Goal: Task Accomplishment & Management: Complete application form

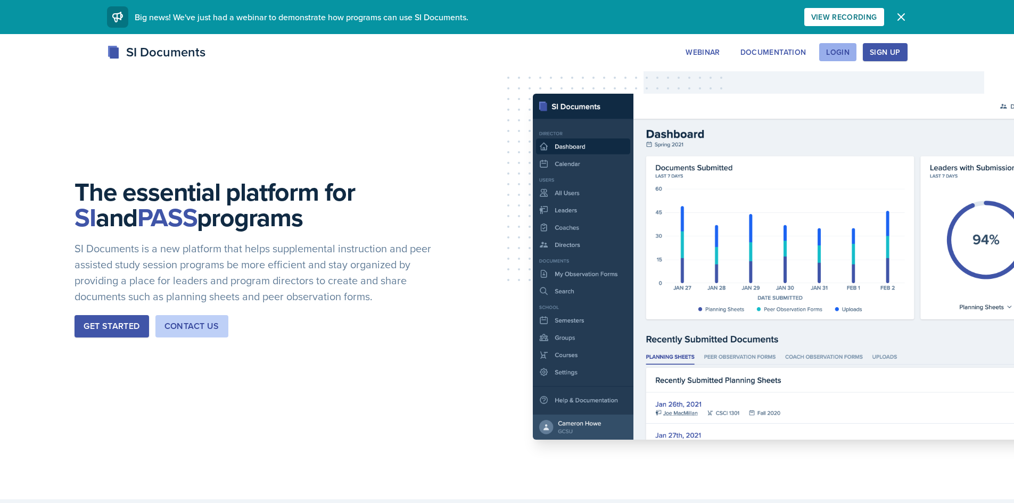
click at [839, 55] on div "Login" at bounding box center [837, 52] width 23 height 9
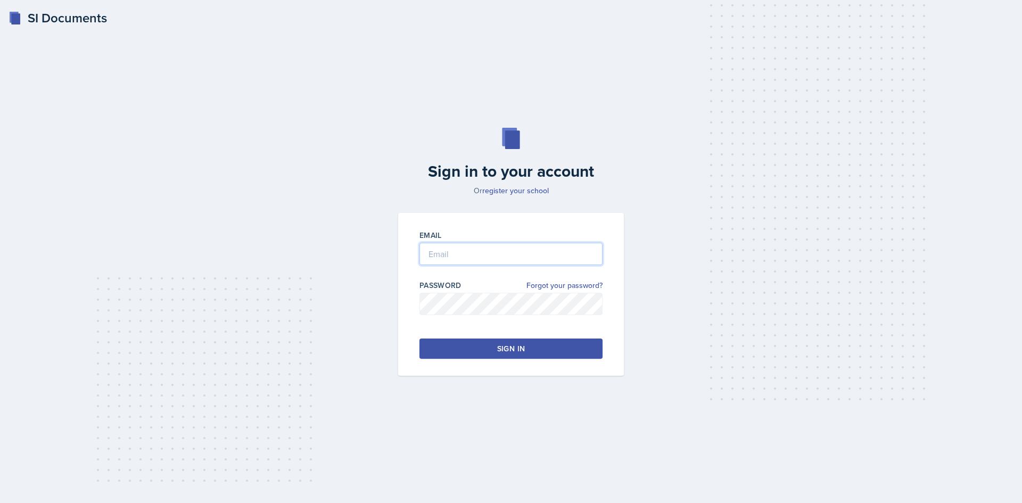
type input "[PERSON_NAME][EMAIL_ADDRESS][PERSON_NAME][DOMAIN_NAME]"
click at [474, 349] on button "Sign in" at bounding box center [510, 349] width 183 height 20
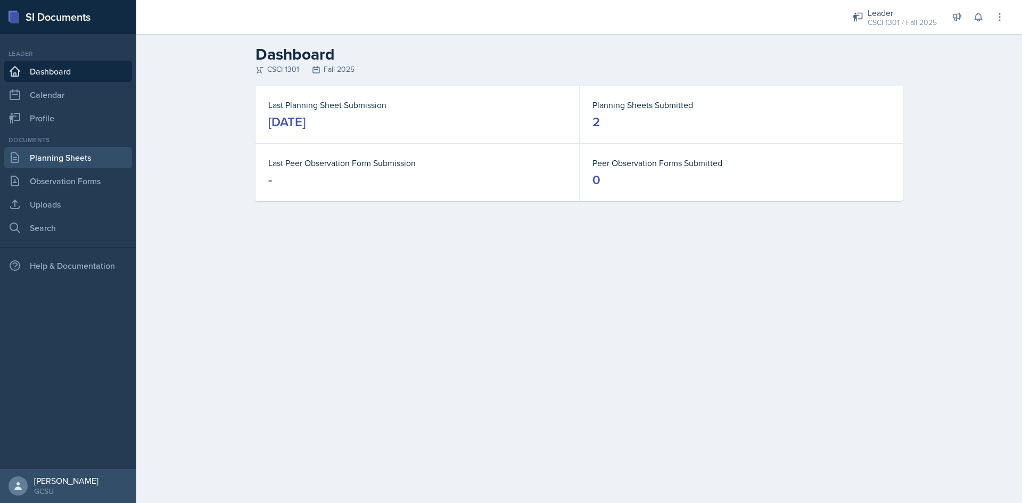
click at [49, 161] on link "Planning Sheets" at bounding box center [68, 157] width 128 height 21
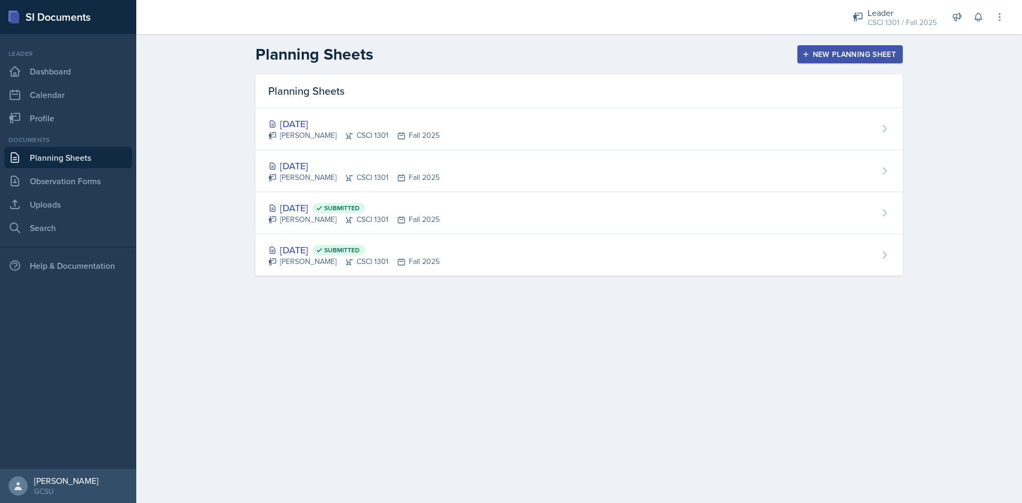
click at [863, 51] on div "New Planning Sheet" at bounding box center [850, 54] width 92 height 9
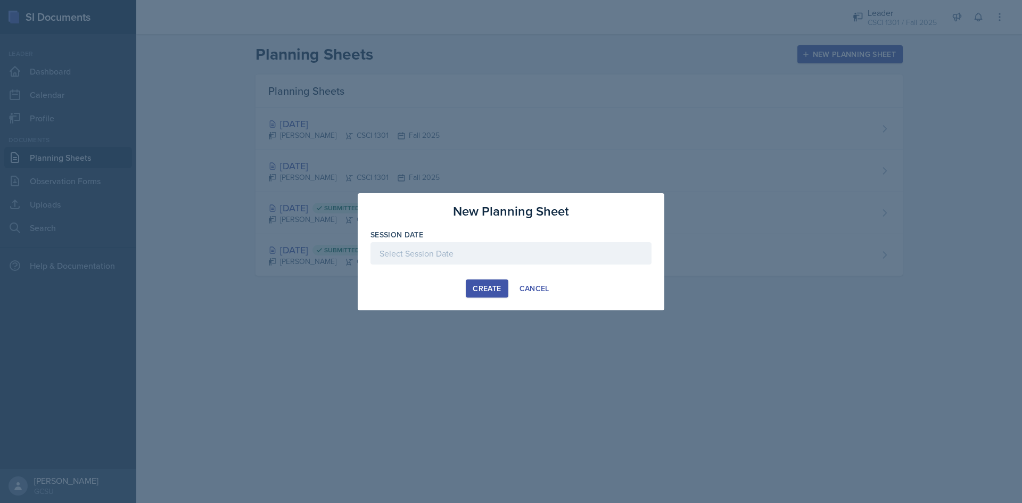
click at [510, 243] on div at bounding box center [510, 253] width 281 height 22
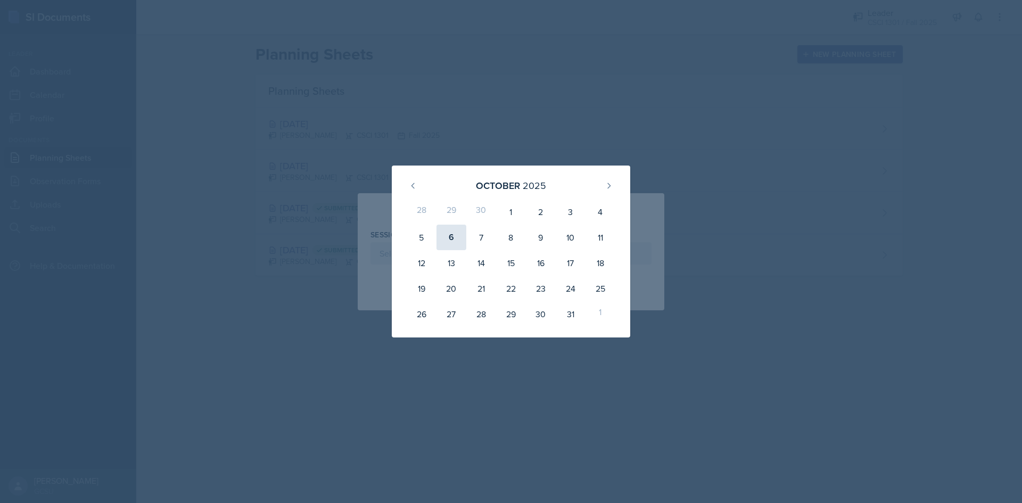
click at [461, 241] on div "6" at bounding box center [451, 238] width 30 height 26
type input "[DATE]"
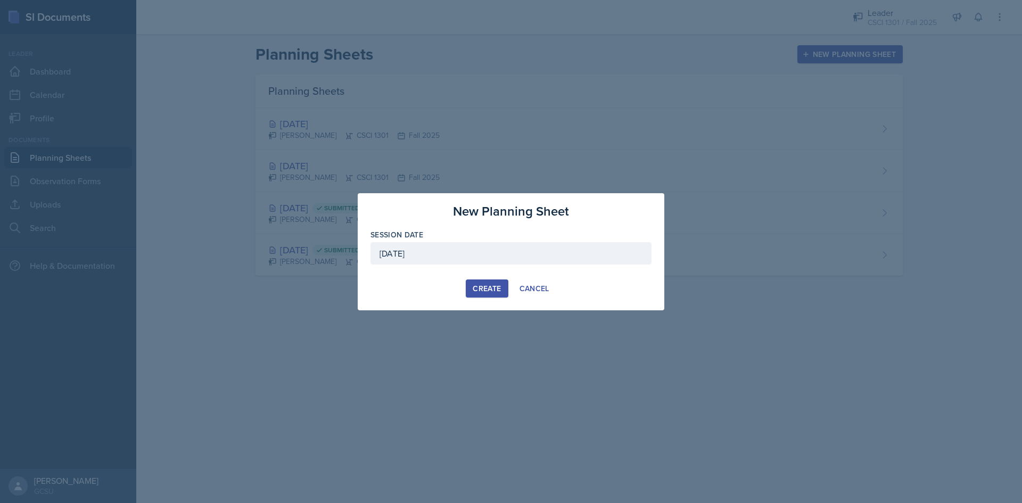
click at [496, 289] on div "Create" at bounding box center [487, 288] width 28 height 9
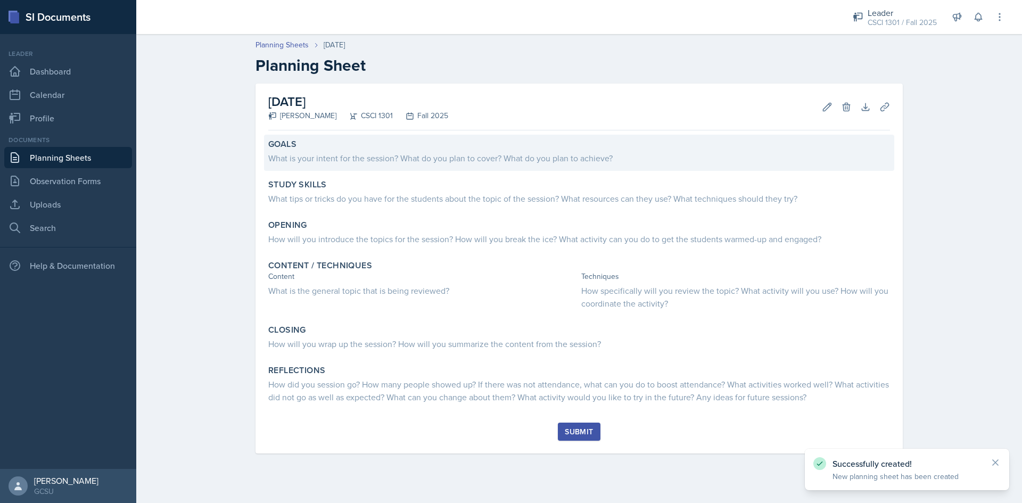
click at [376, 160] on div "What is your intent for the session? What do you plan to cover? What do you pla…" at bounding box center [579, 158] width 622 height 13
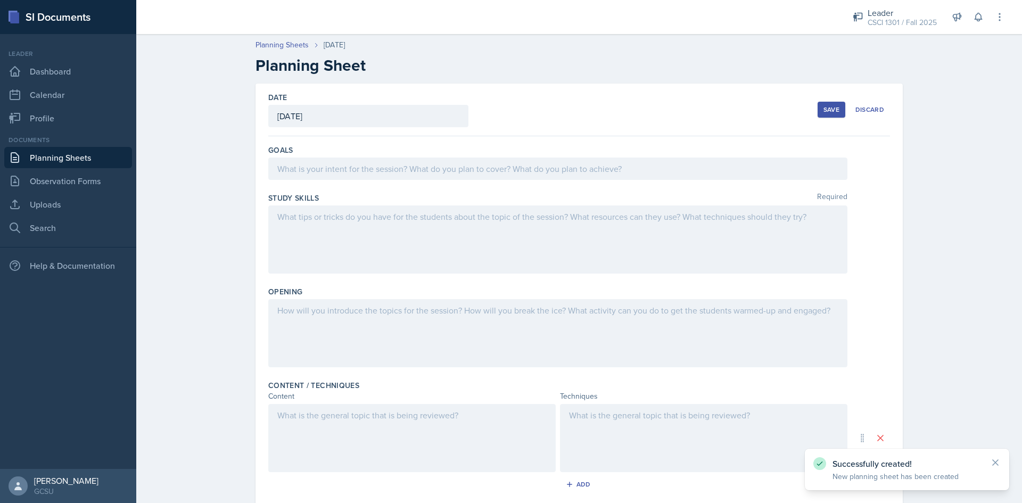
click at [472, 157] on div "Goals" at bounding box center [579, 165] width 622 height 48
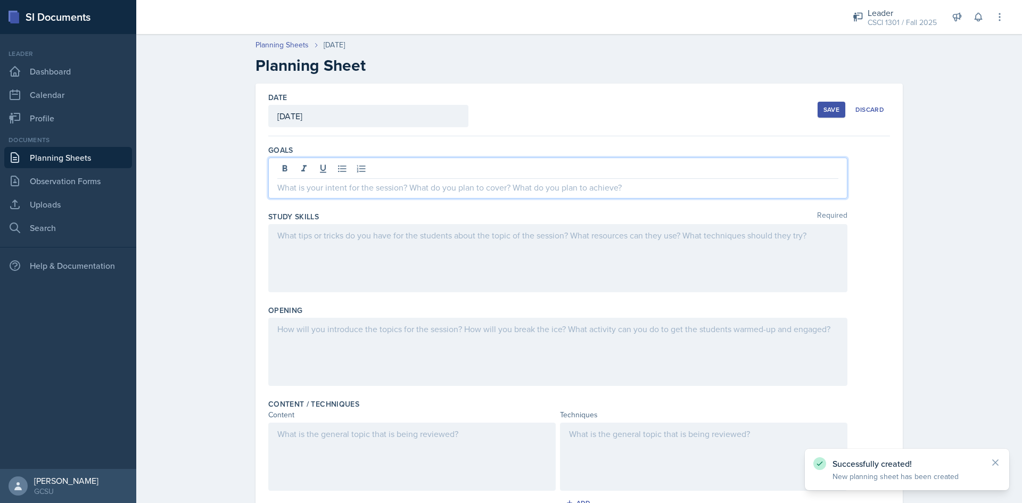
click at [473, 163] on div at bounding box center [557, 178] width 579 height 41
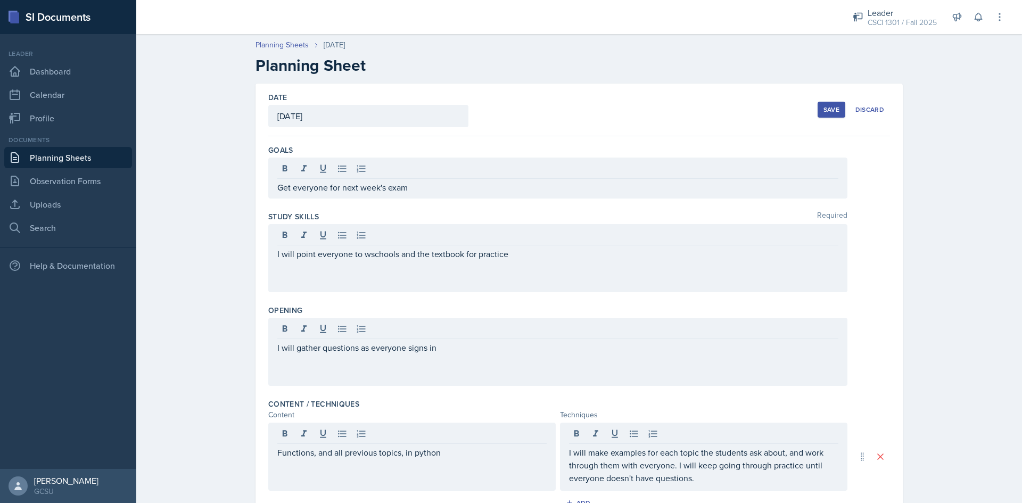
click at [829, 108] on div "Save" at bounding box center [831, 109] width 16 height 9
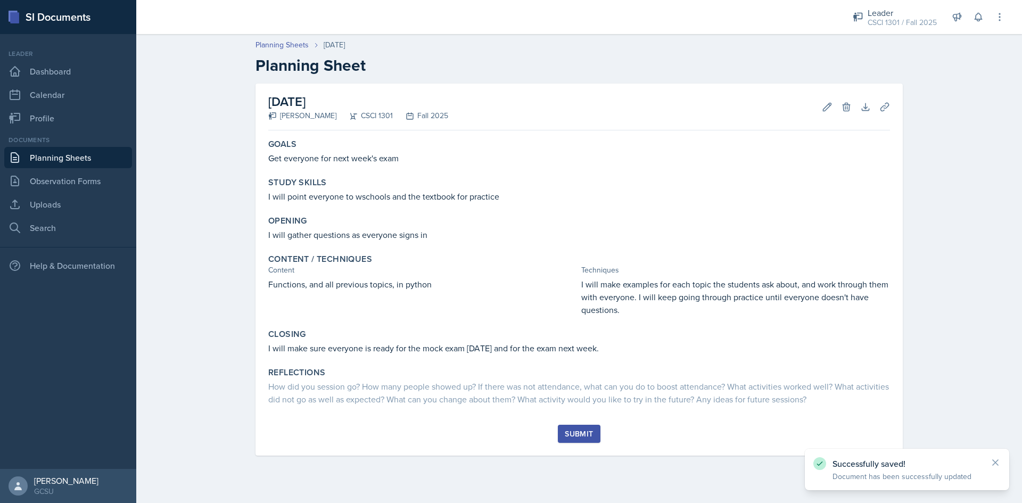
click at [590, 438] on div "Submit" at bounding box center [579, 434] width 28 height 9
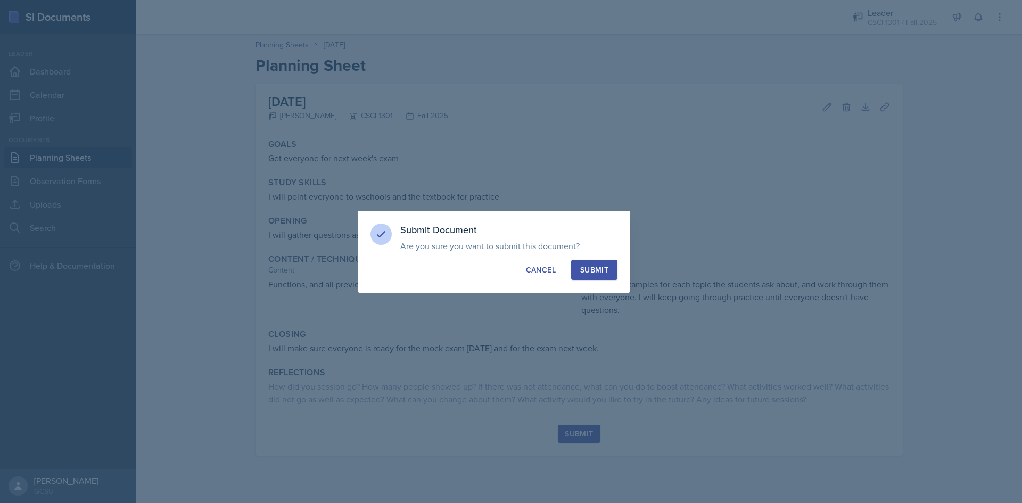
click at [589, 268] on div "Submit" at bounding box center [594, 270] width 28 height 11
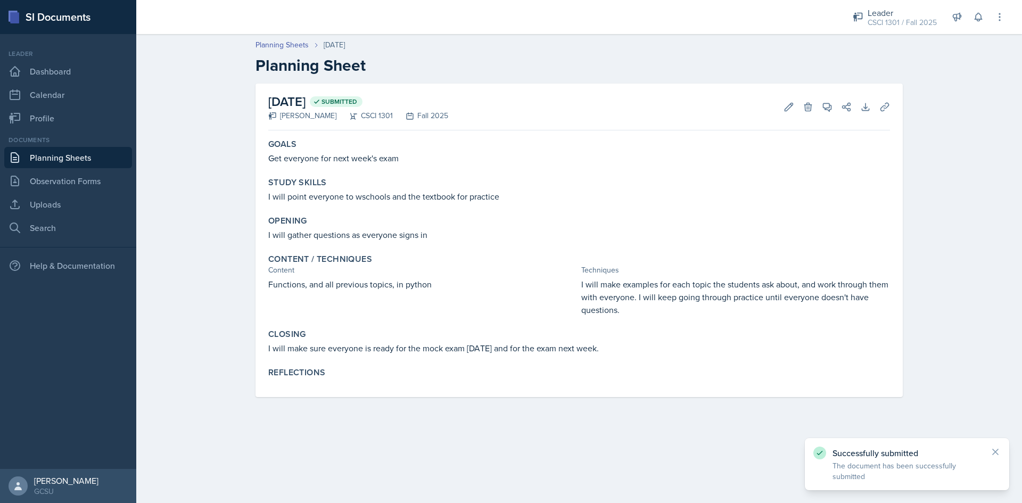
click at [77, 160] on link "Planning Sheets" at bounding box center [68, 157] width 128 height 21
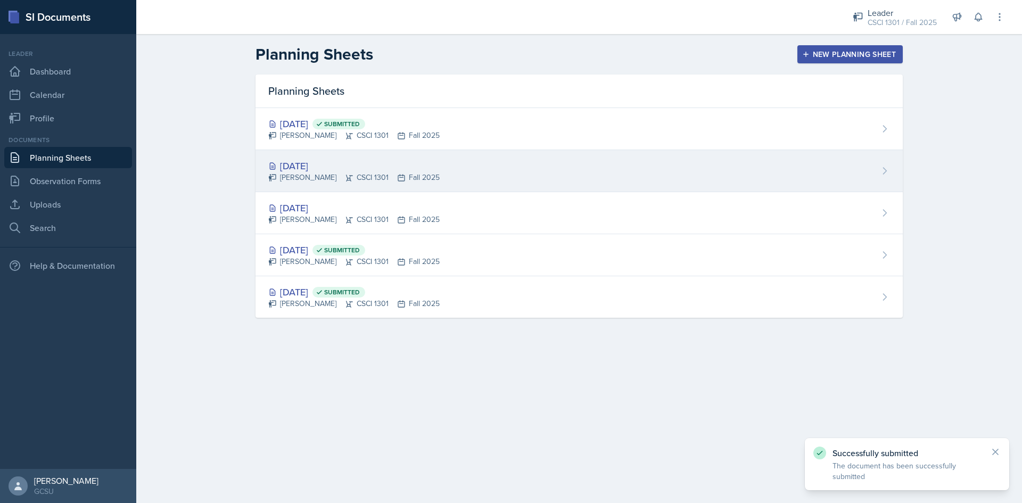
click at [323, 164] on div "[DATE]" at bounding box center [353, 166] width 171 height 14
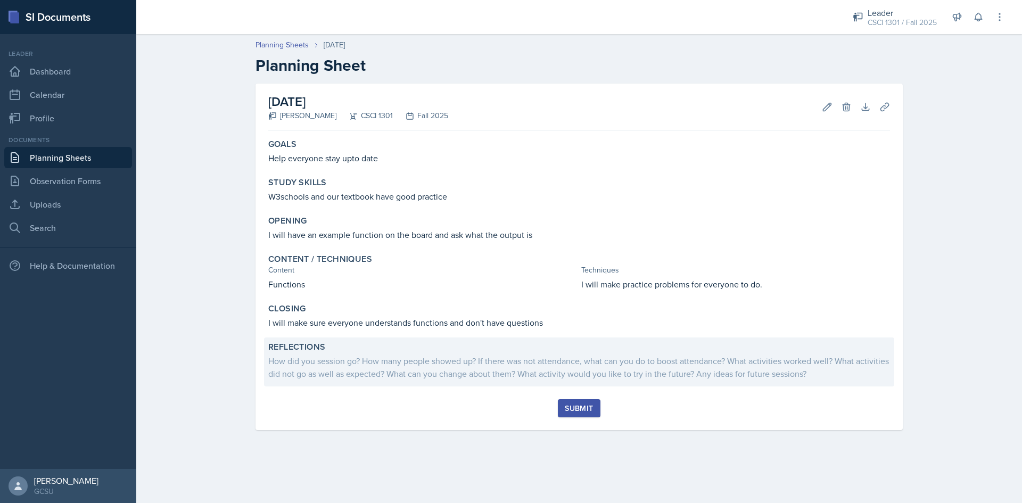
click at [463, 362] on div "How did you session go? How many people showed up? If there was not attendance,…" at bounding box center [579, 367] width 622 height 26
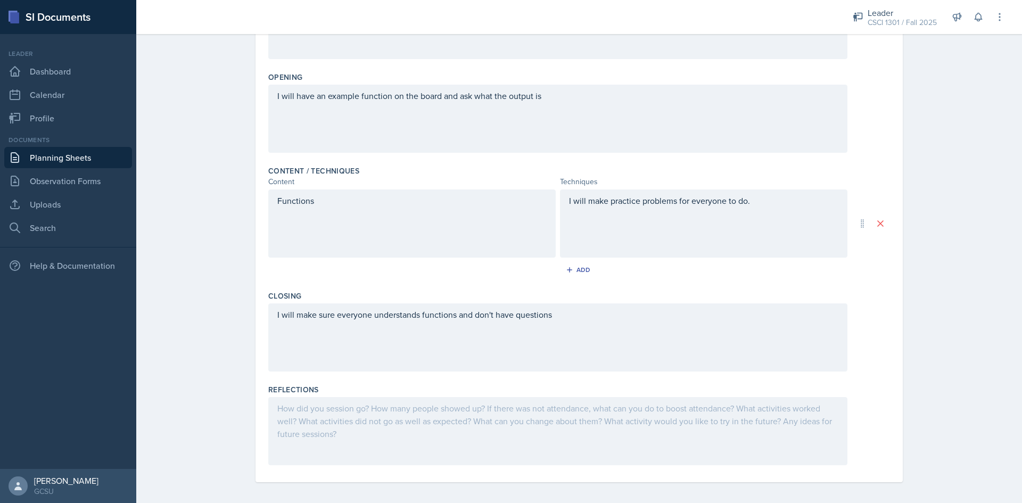
scroll to position [219, 0]
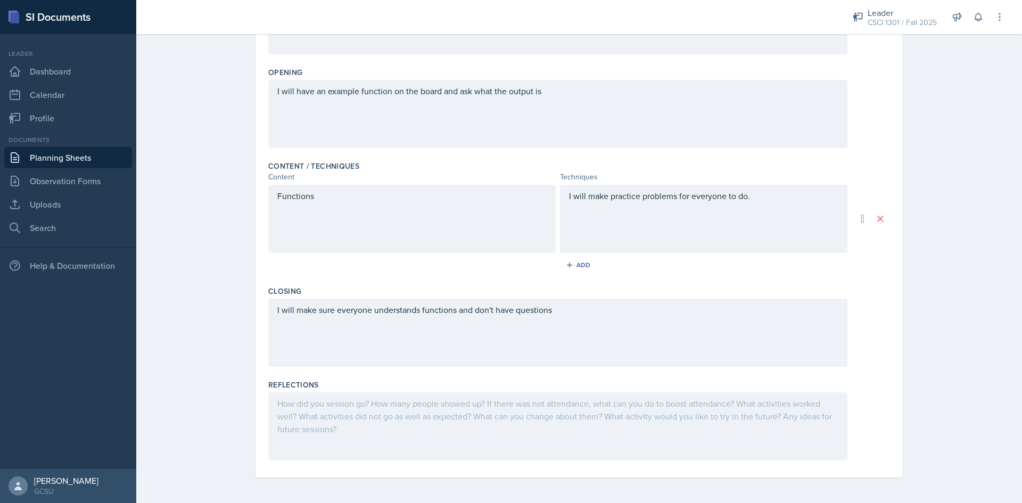
click at [447, 415] on div at bounding box center [557, 426] width 579 height 68
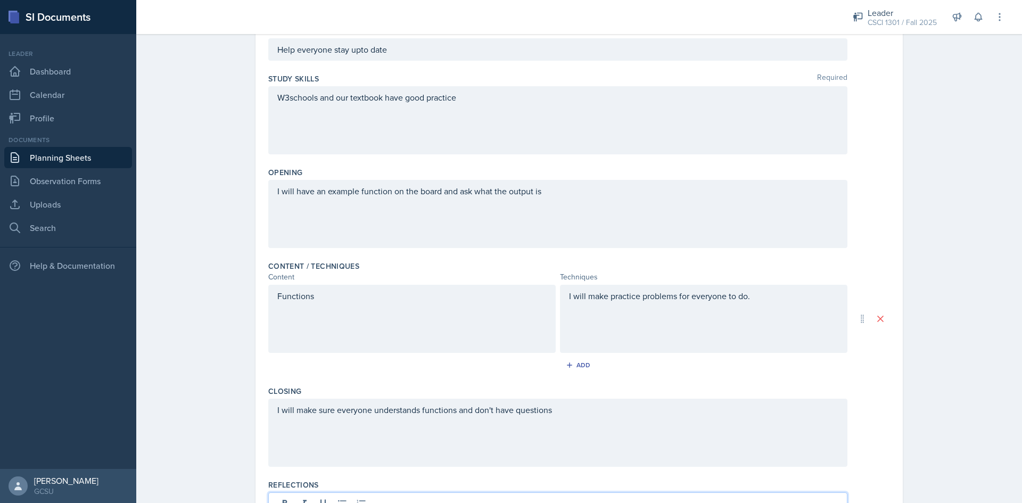
scroll to position [0, 0]
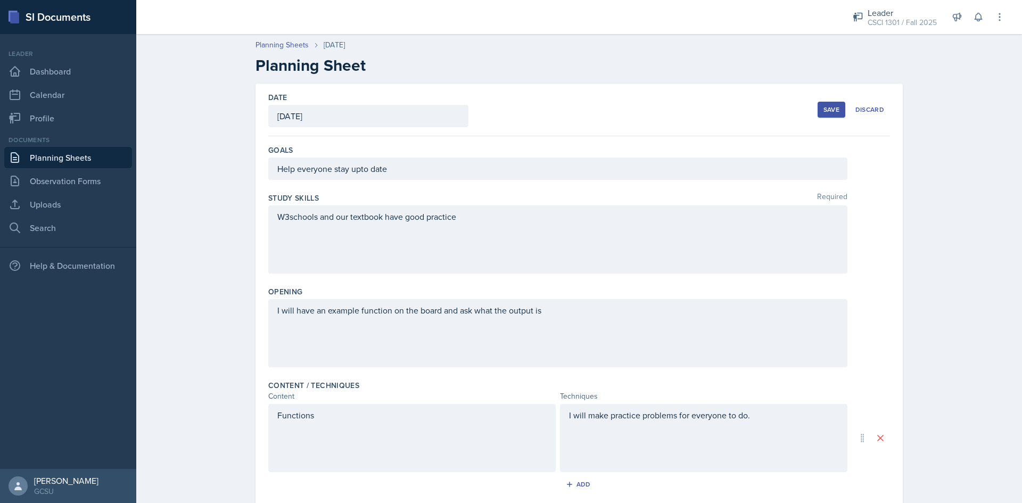
click at [827, 112] on div "Save" at bounding box center [831, 109] width 16 height 9
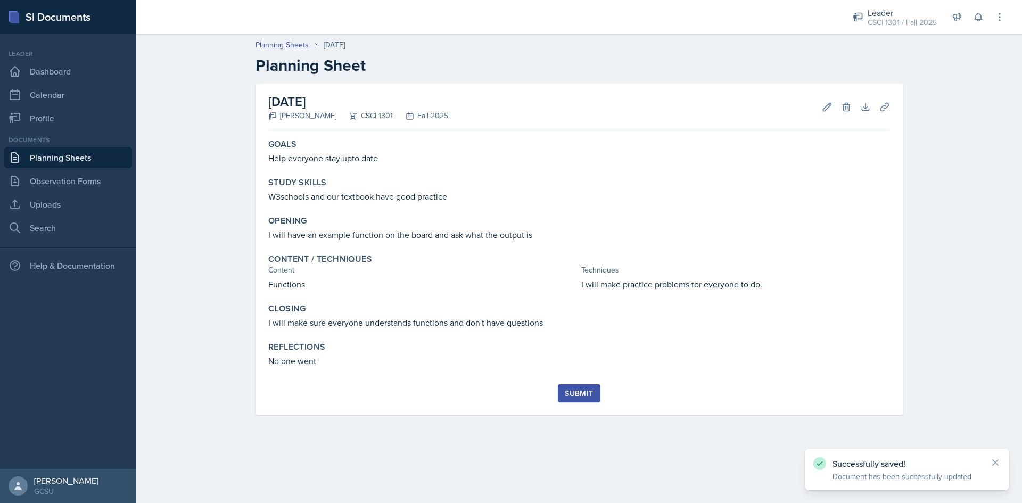
click at [571, 399] on button "Submit" at bounding box center [579, 393] width 42 height 18
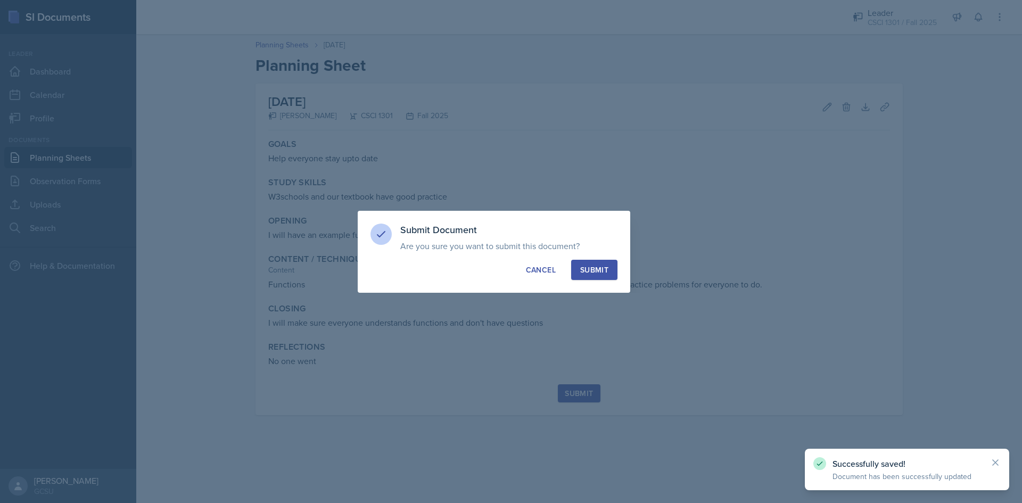
click at [601, 267] on div "Submit" at bounding box center [594, 270] width 28 height 11
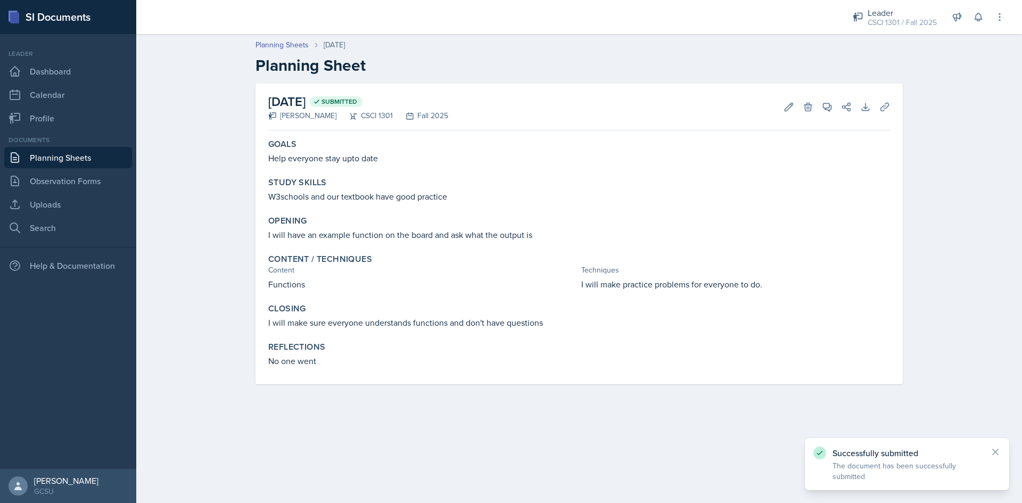
click at [72, 162] on link "Planning Sheets" at bounding box center [68, 157] width 128 height 21
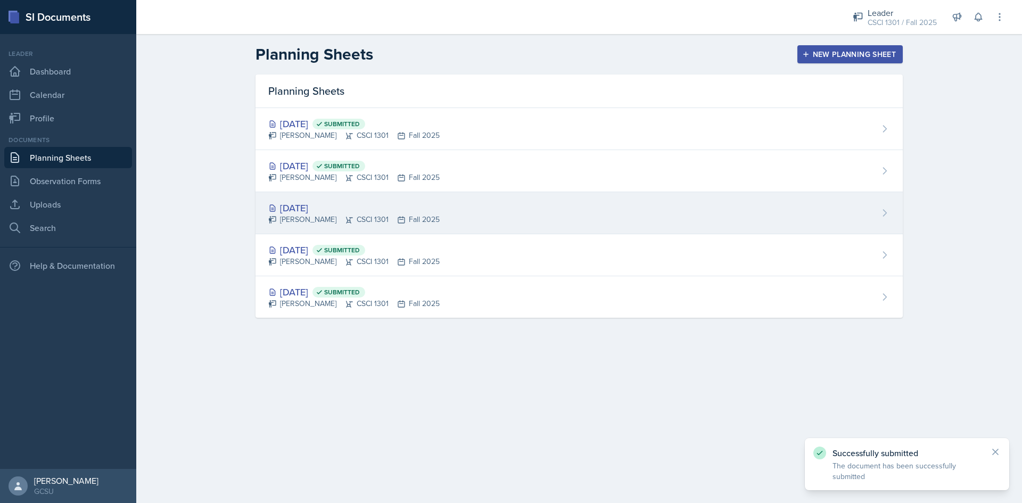
click at [376, 196] on div "[DATE] [PERSON_NAME] CSCI 1301 Fall 2025" at bounding box center [578, 213] width 647 height 42
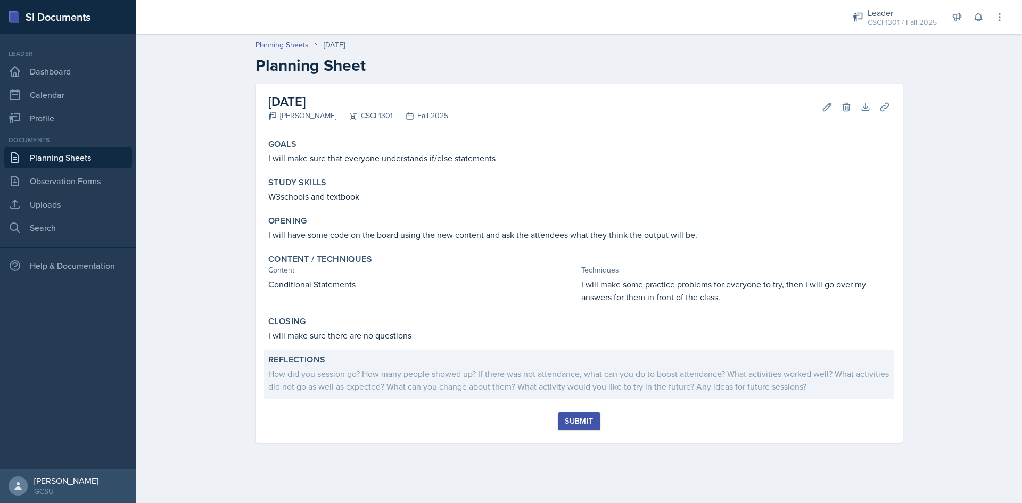
click at [460, 387] on div "How did you session go? How many people showed up? If there was not attendance,…" at bounding box center [579, 380] width 622 height 26
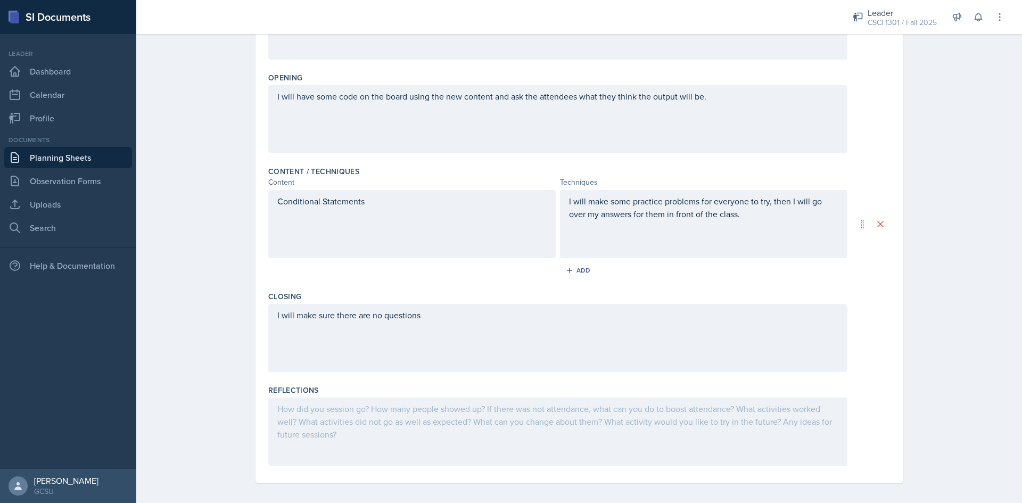
scroll to position [219, 0]
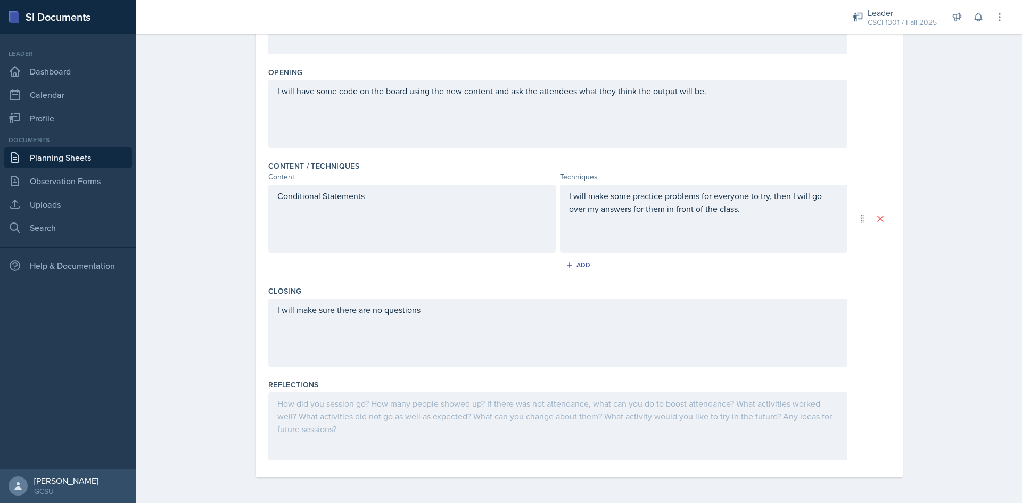
click at [495, 418] on div at bounding box center [557, 426] width 579 height 68
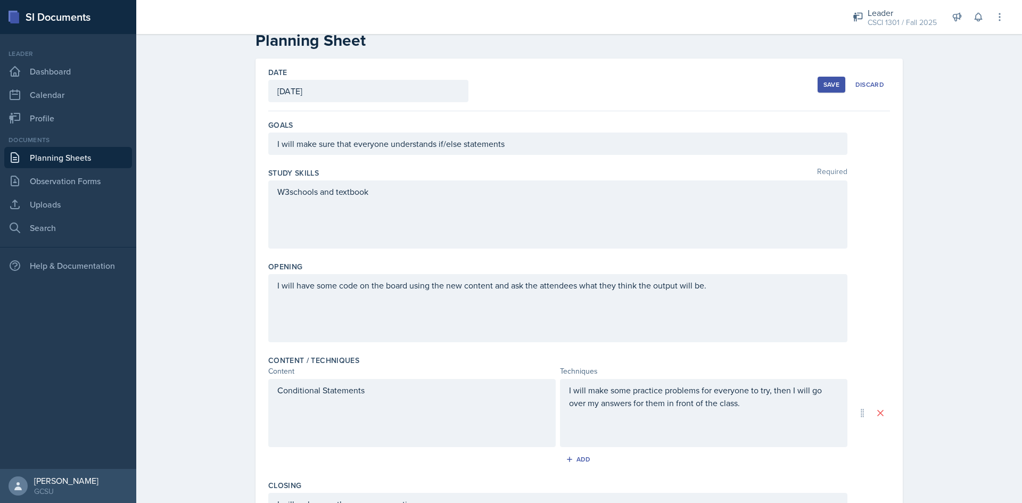
scroll to position [0, 0]
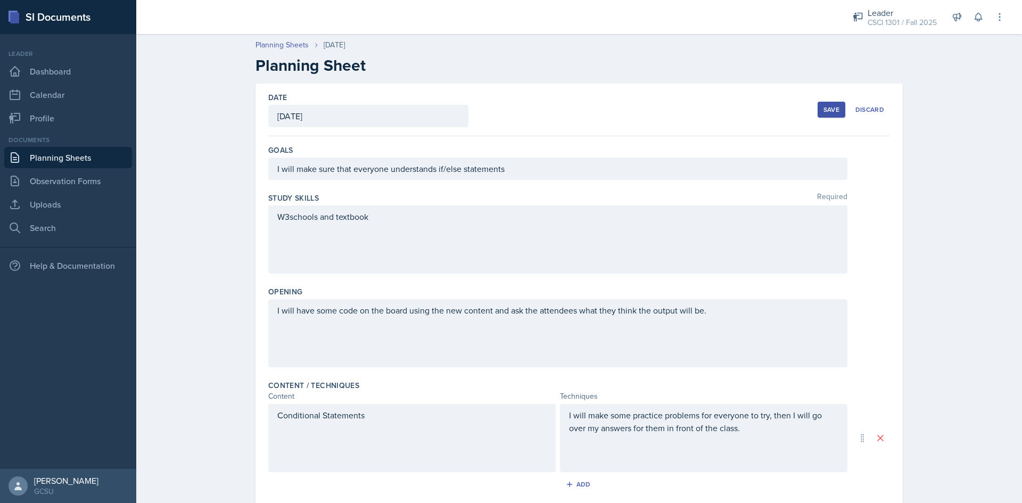
click at [823, 112] on div "Save" at bounding box center [831, 109] width 16 height 9
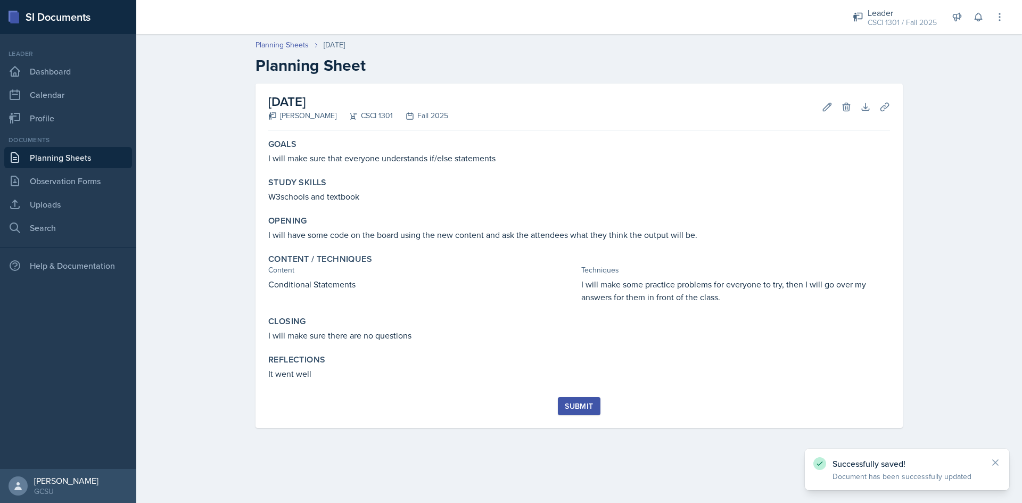
click at [568, 403] on div "Submit" at bounding box center [579, 406] width 28 height 9
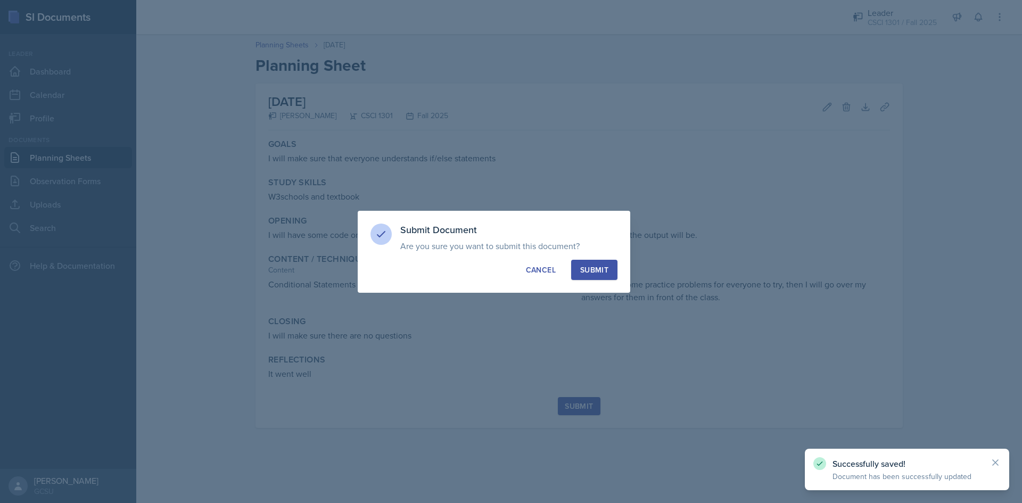
click at [602, 261] on button "Submit" at bounding box center [594, 270] width 46 height 20
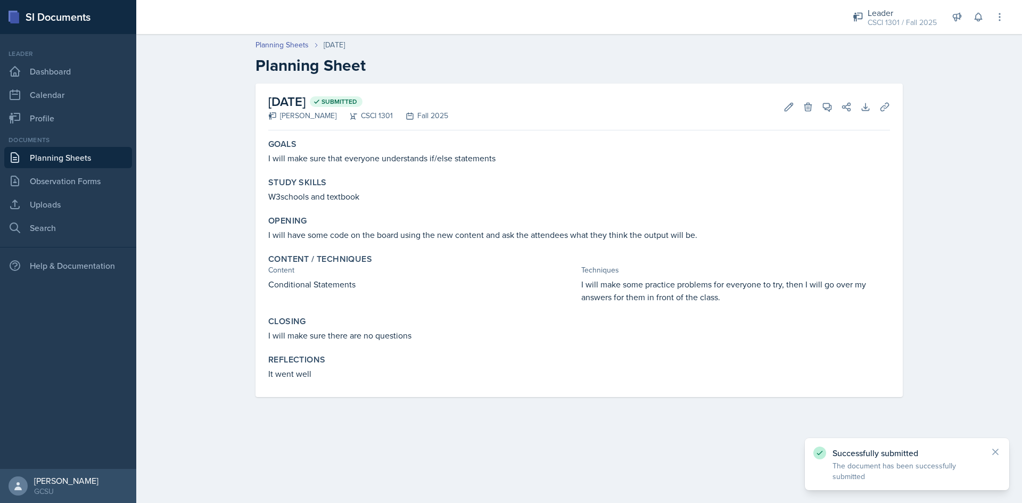
click at [53, 161] on link "Planning Sheets" at bounding box center [68, 157] width 128 height 21
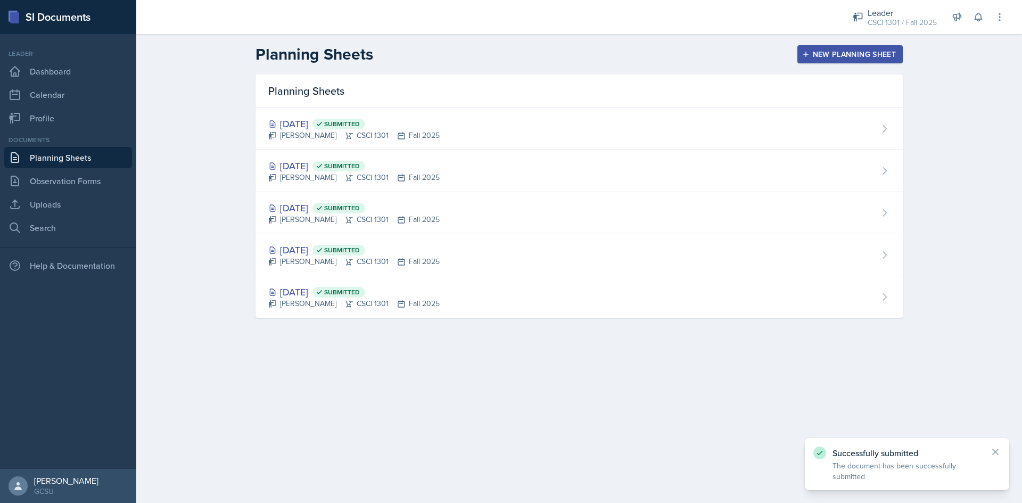
click at [831, 59] on div "New Planning Sheet" at bounding box center [850, 54] width 92 height 9
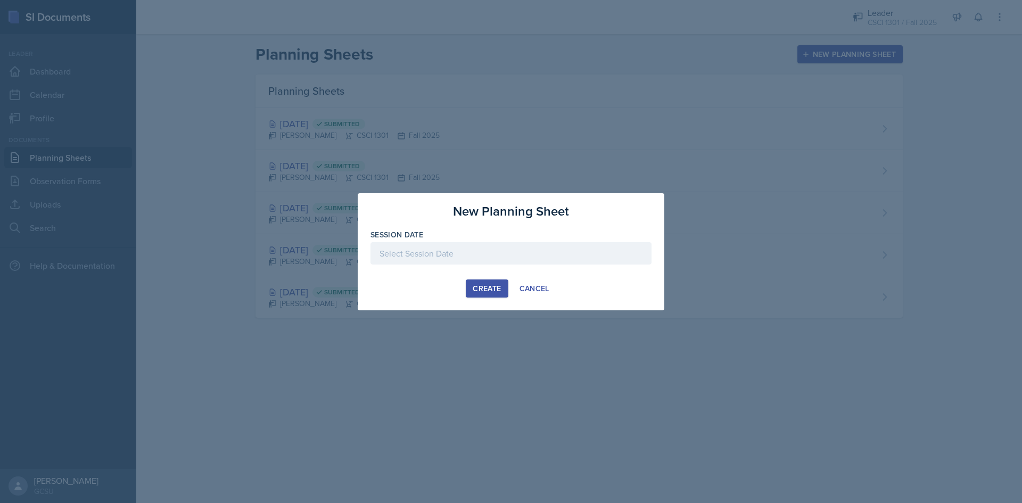
click at [413, 262] on div at bounding box center [510, 253] width 281 height 22
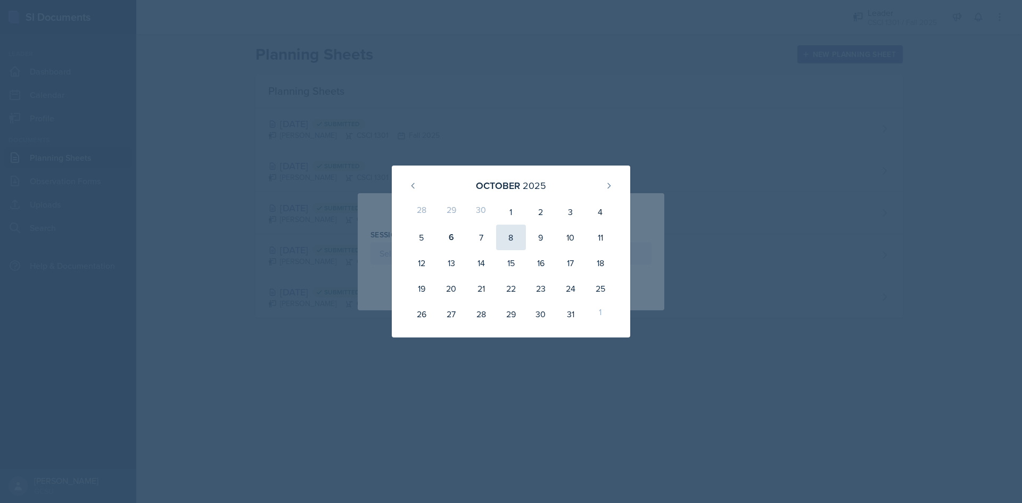
click at [509, 236] on div "8" at bounding box center [511, 238] width 30 height 26
type input "[DATE]"
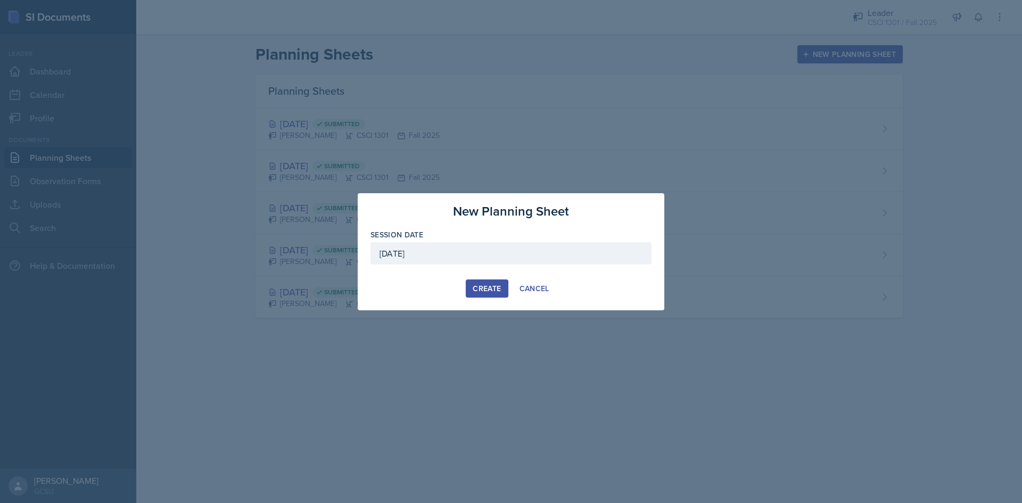
click at [493, 289] on div "Create" at bounding box center [487, 288] width 28 height 9
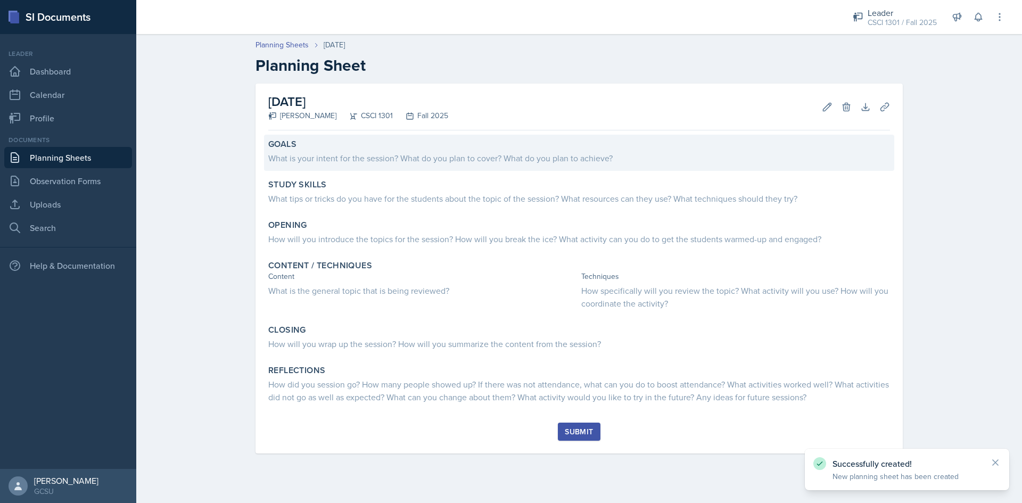
click at [451, 165] on div "Goals What is your intent for the session? What do you plan to cover? What do y…" at bounding box center [579, 153] width 630 height 36
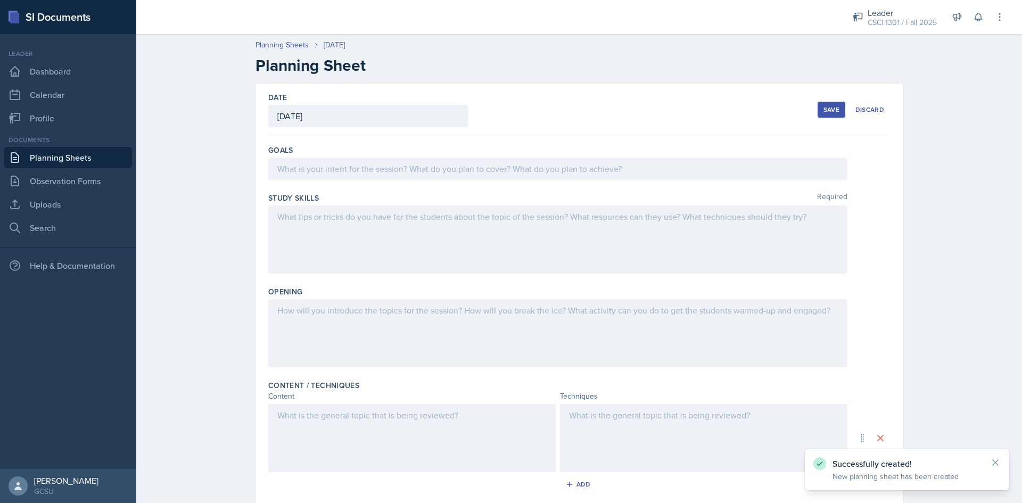
click at [451, 165] on div at bounding box center [557, 169] width 579 height 22
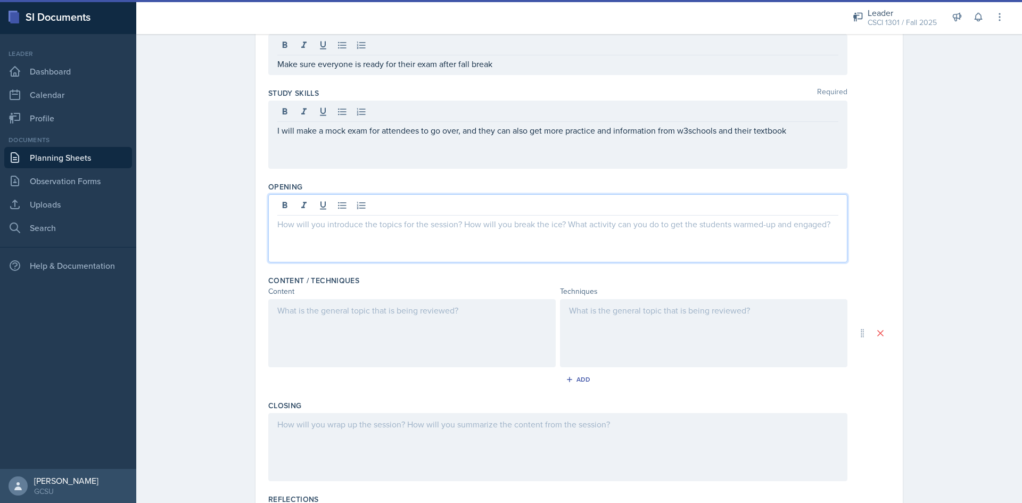
scroll to position [160, 0]
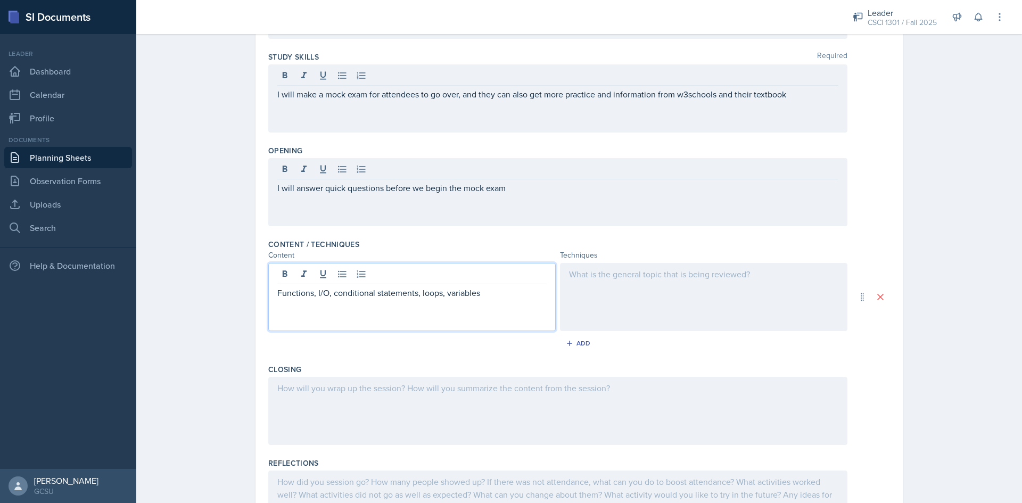
click at [749, 290] on div at bounding box center [703, 297] width 287 height 68
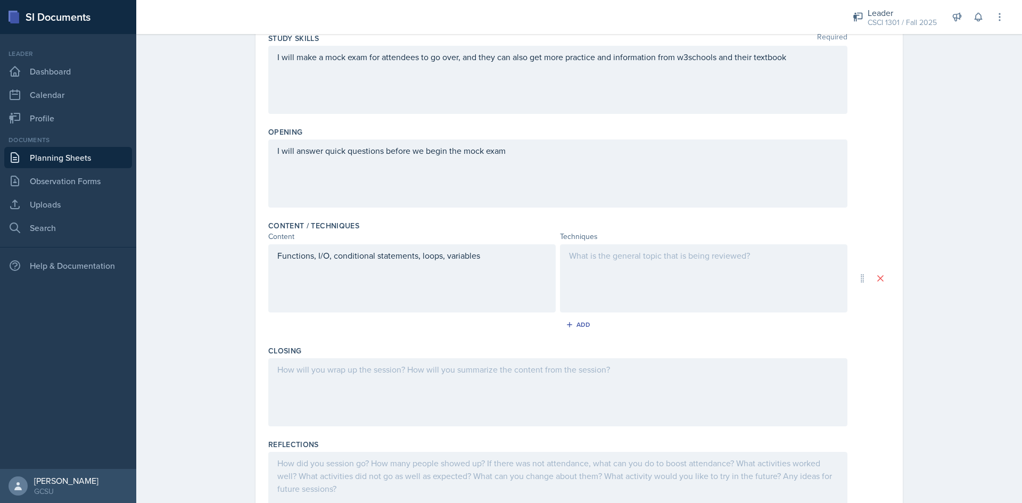
scroll to position [178, 0]
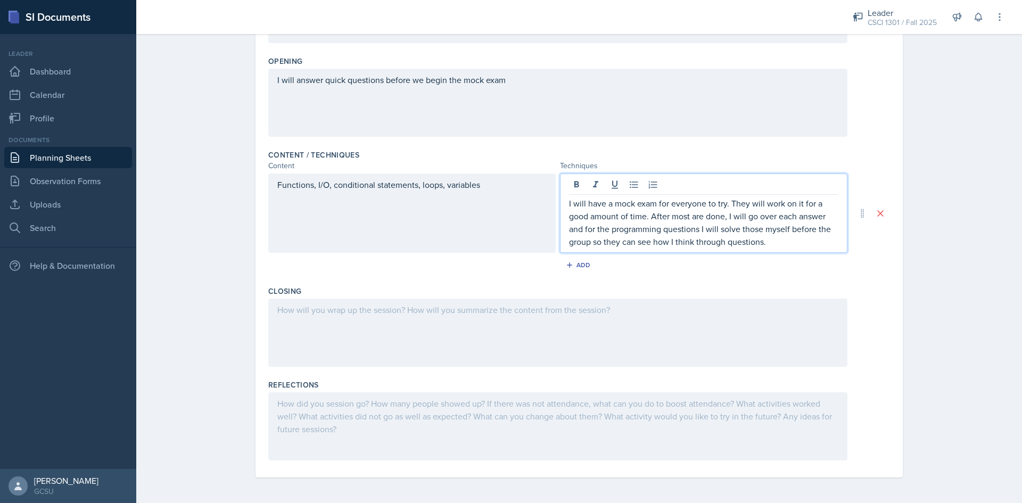
click at [370, 332] on div at bounding box center [557, 333] width 579 height 68
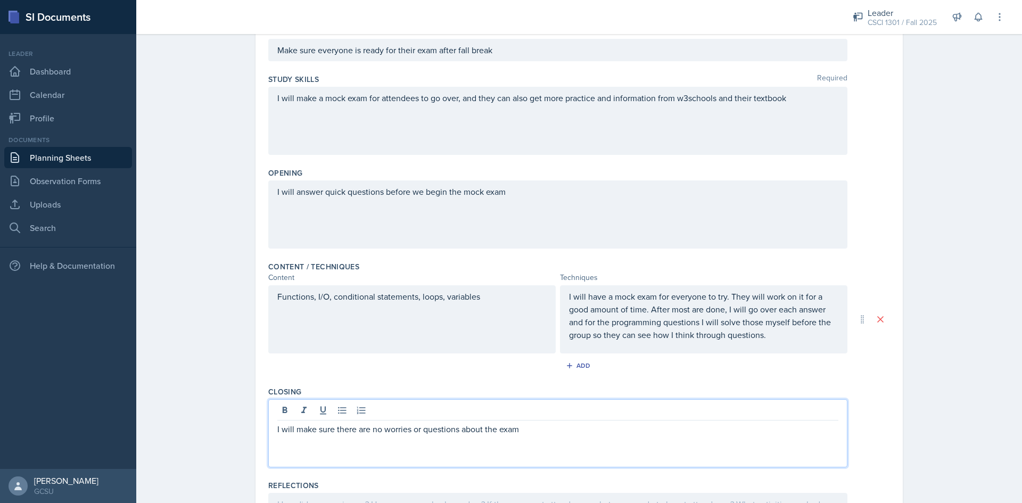
scroll to position [0, 0]
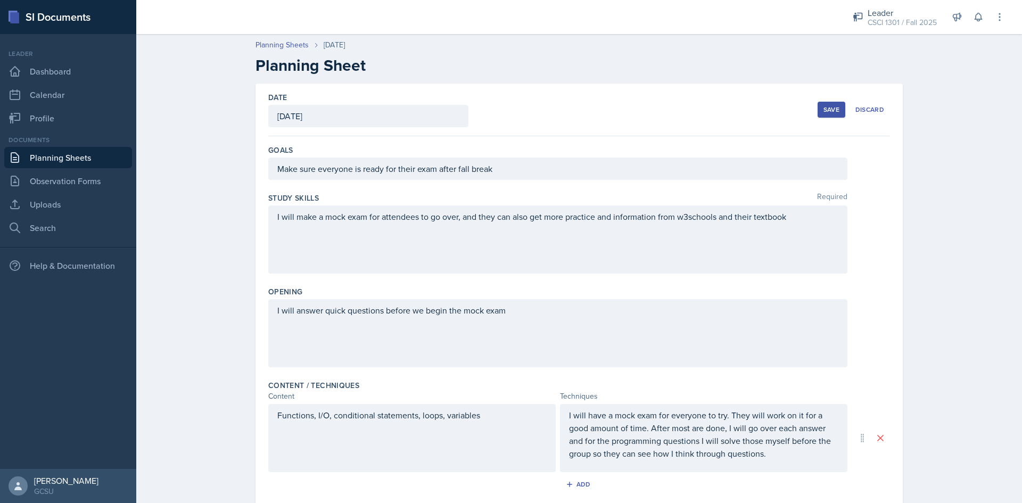
click at [818, 115] on button "Save" at bounding box center [832, 110] width 28 height 16
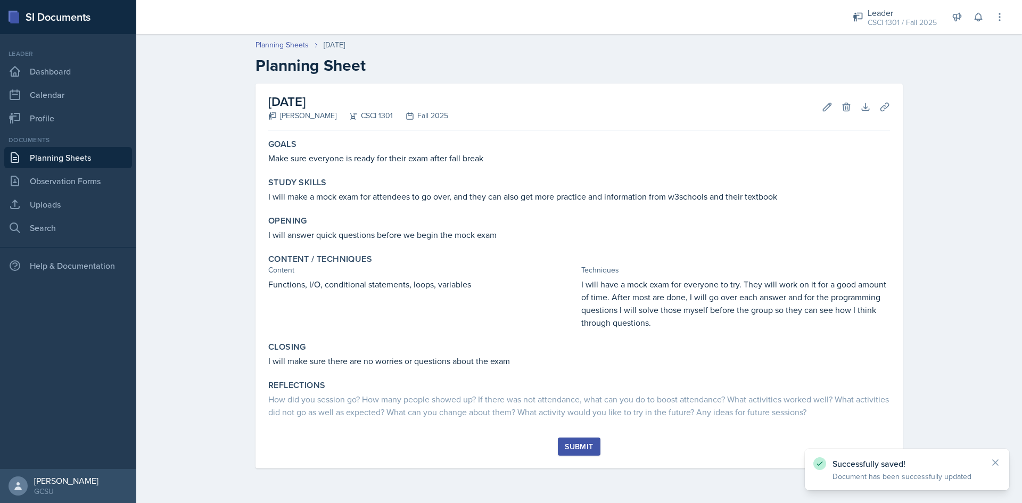
click at [564, 447] on button "Submit" at bounding box center [579, 446] width 42 height 18
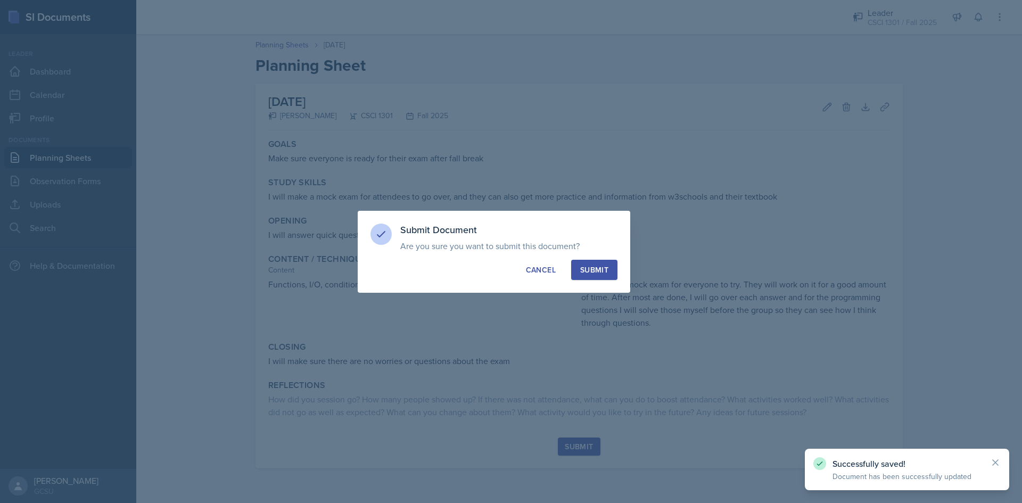
click at [602, 269] on div "Submit" at bounding box center [594, 270] width 28 height 11
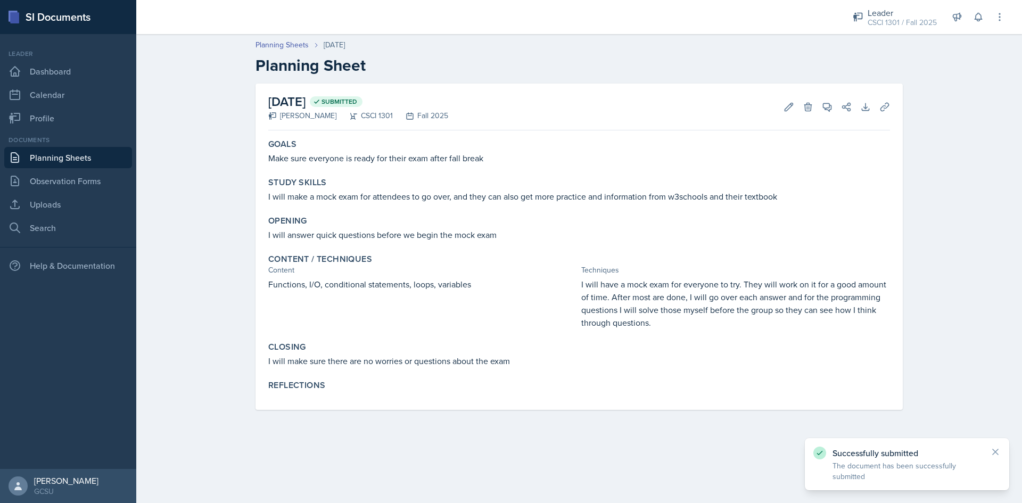
click at [71, 162] on link "Planning Sheets" at bounding box center [68, 157] width 128 height 21
